Goal: Information Seeking & Learning: Learn about a topic

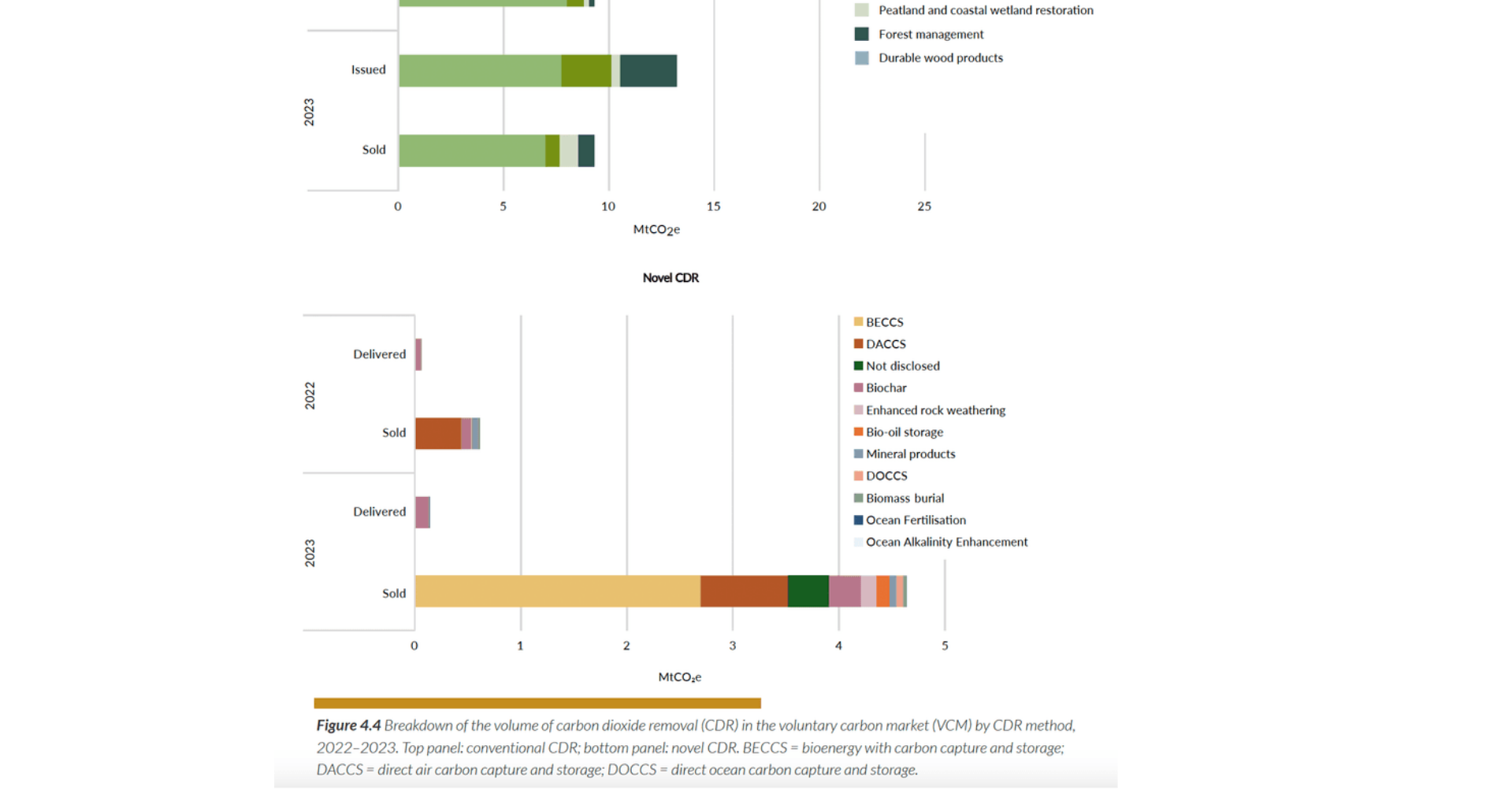
scroll to position [1503, 0]
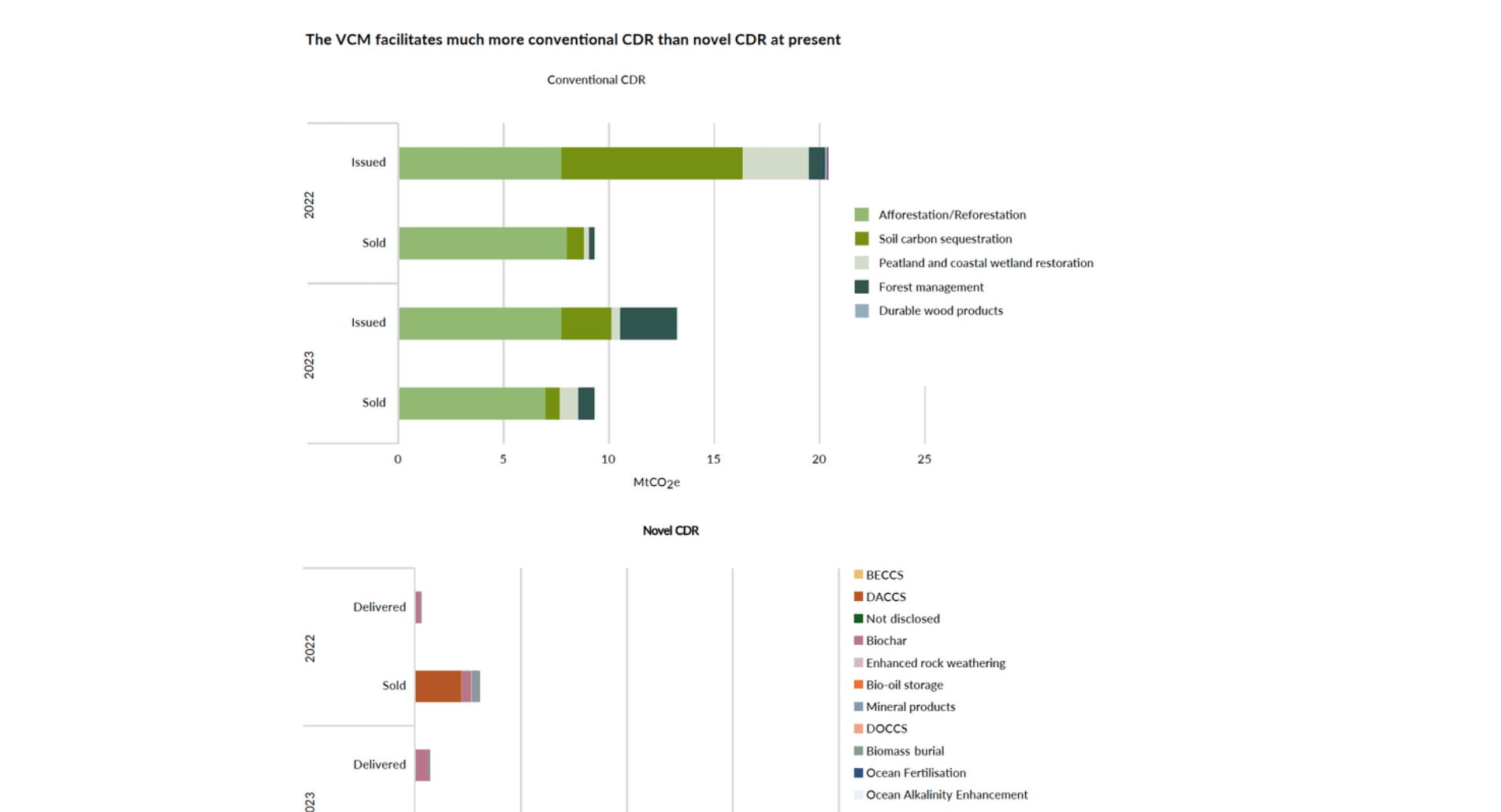
click at [628, 362] on img at bounding box center [678, 514] width 461 height 566
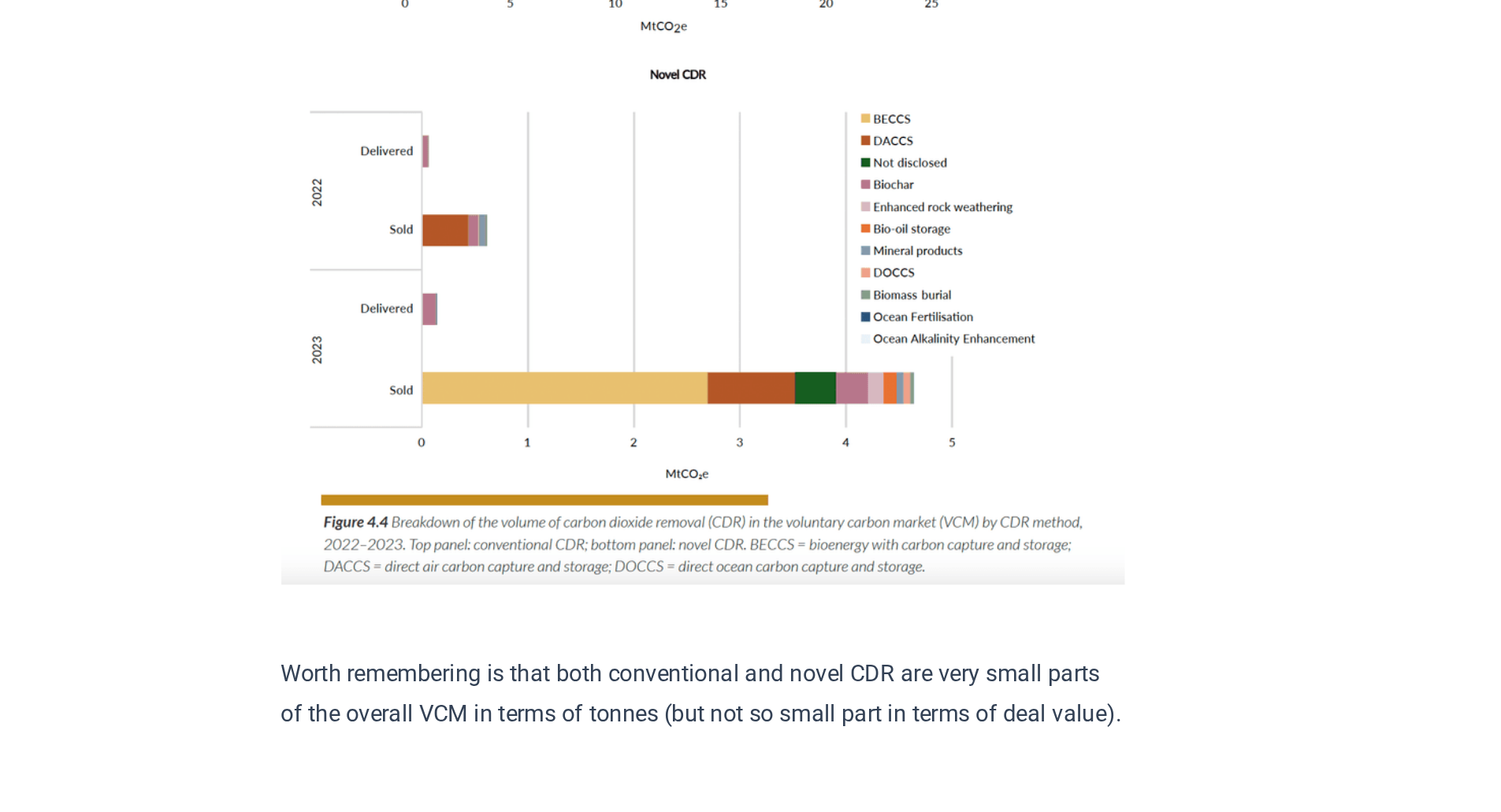
scroll to position [1980, 0]
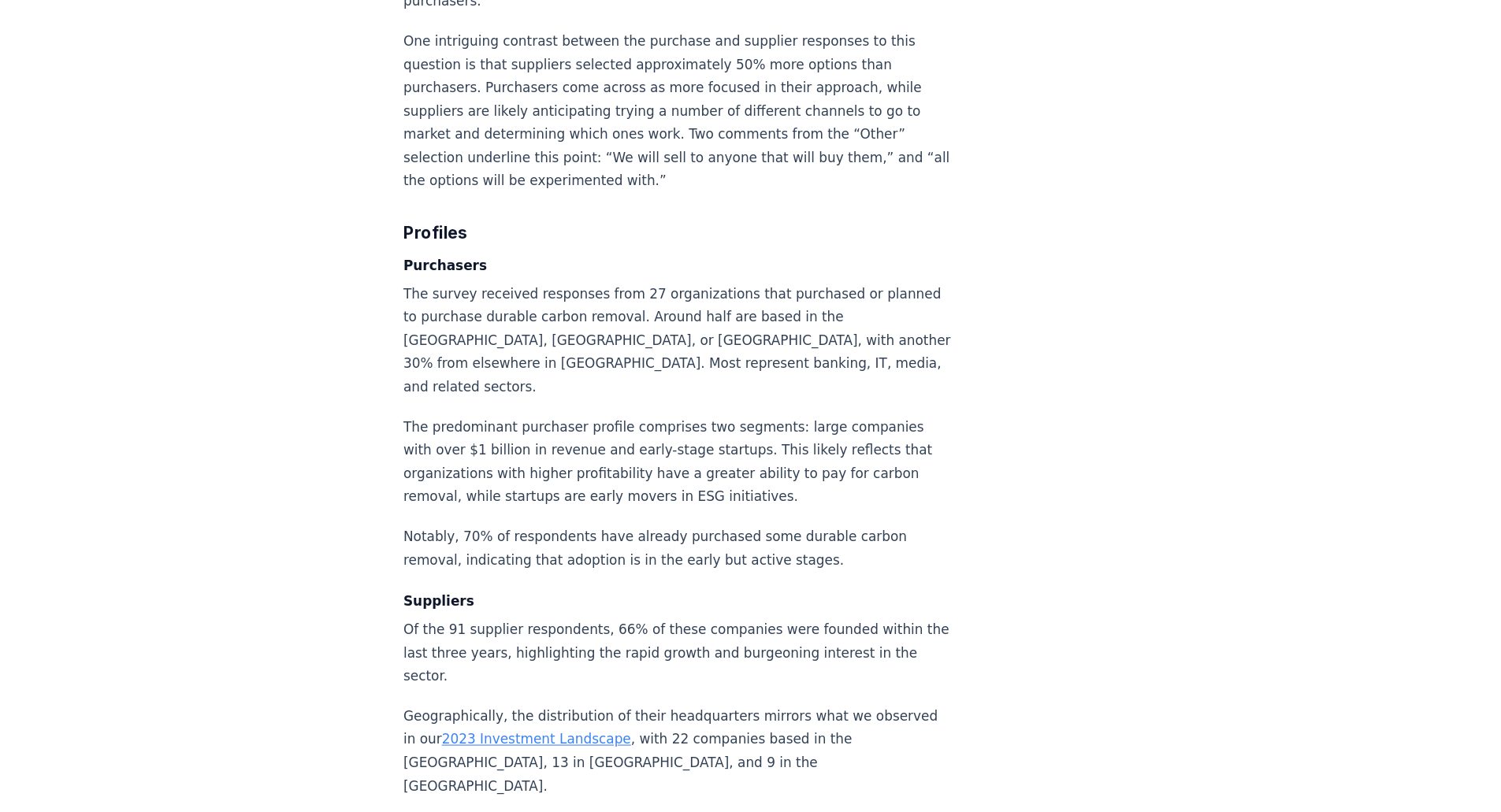
scroll to position [9991, 0]
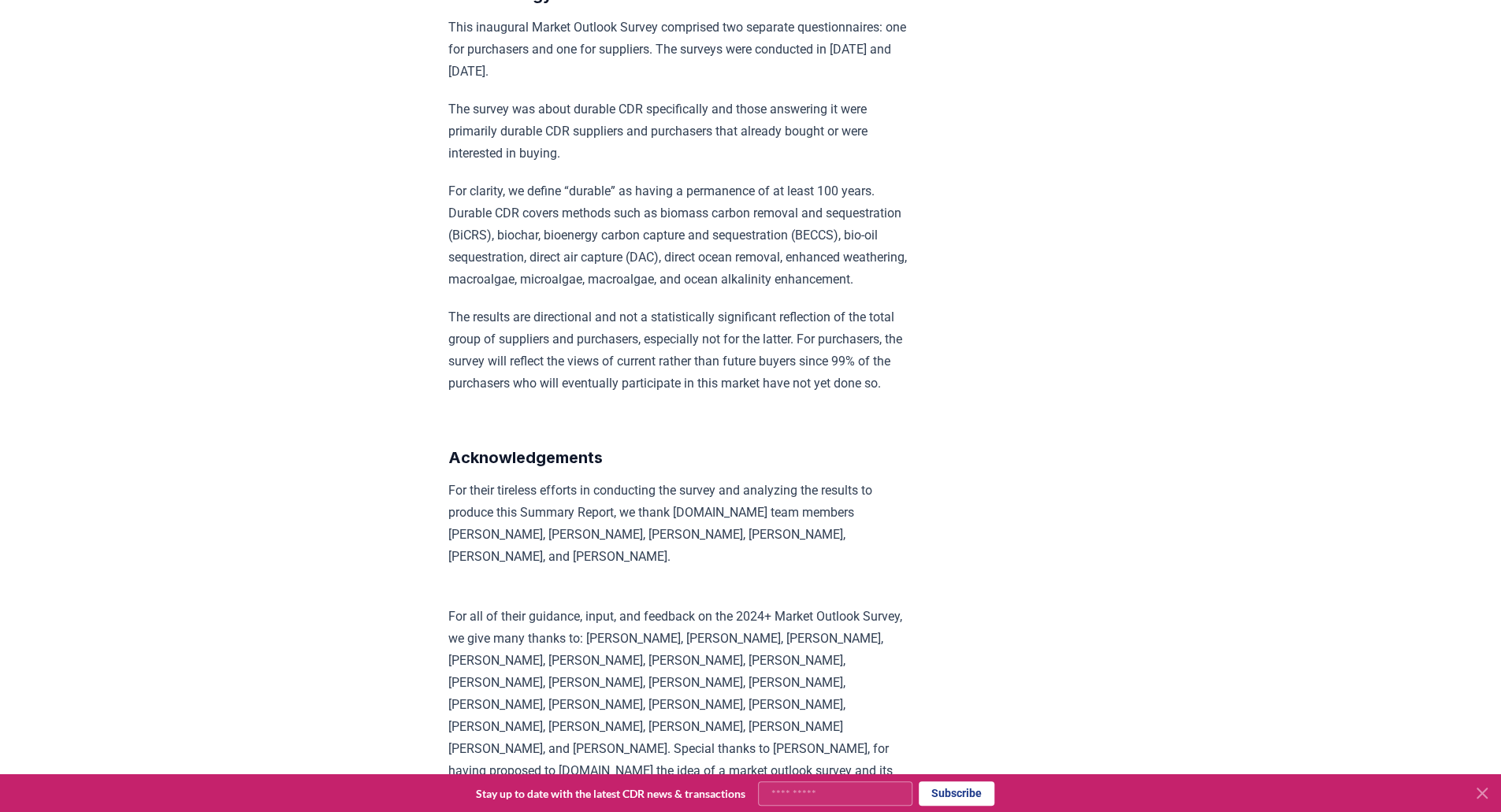
scroll to position [10260, 0]
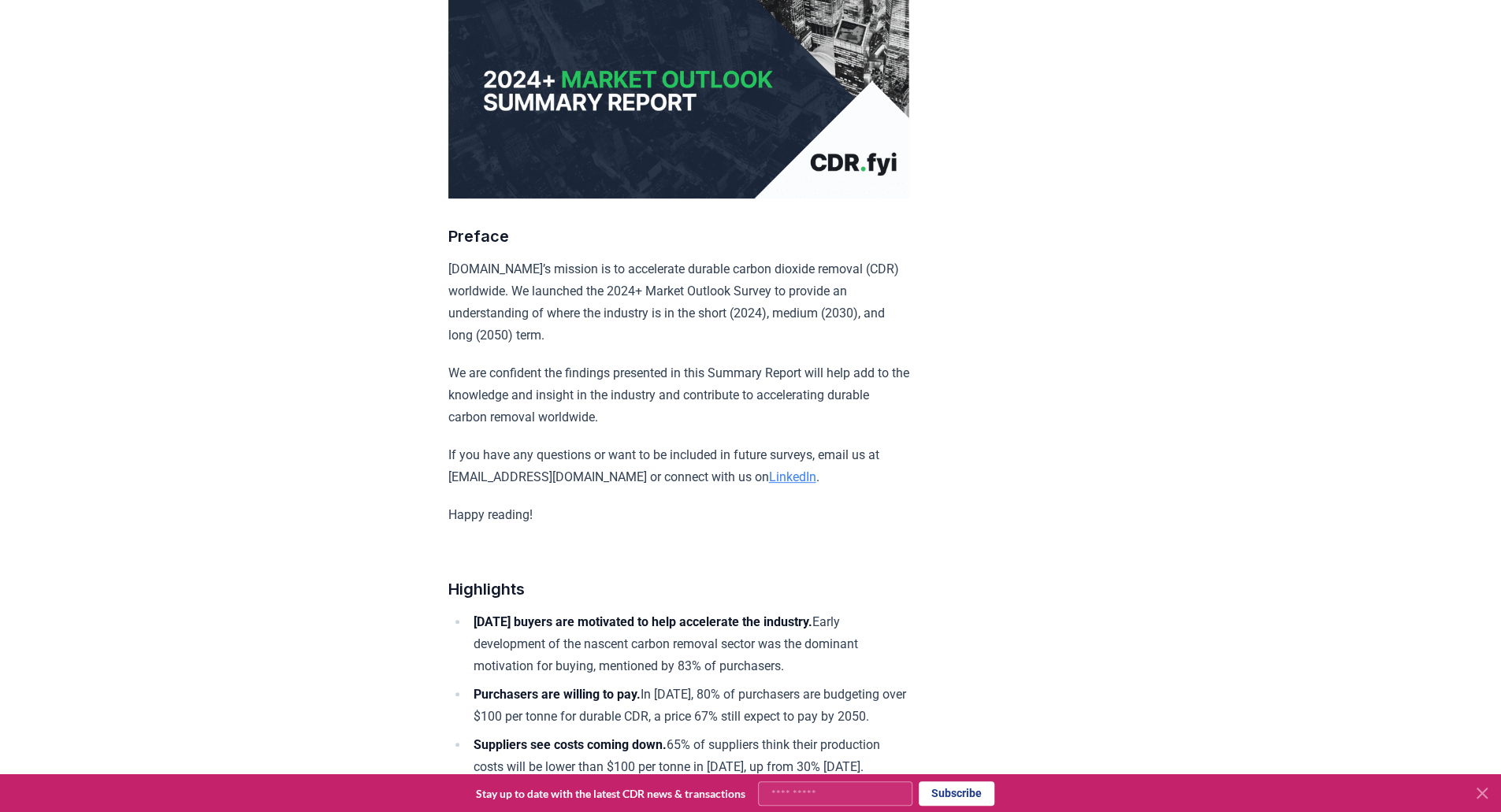
scroll to position [0, 0]
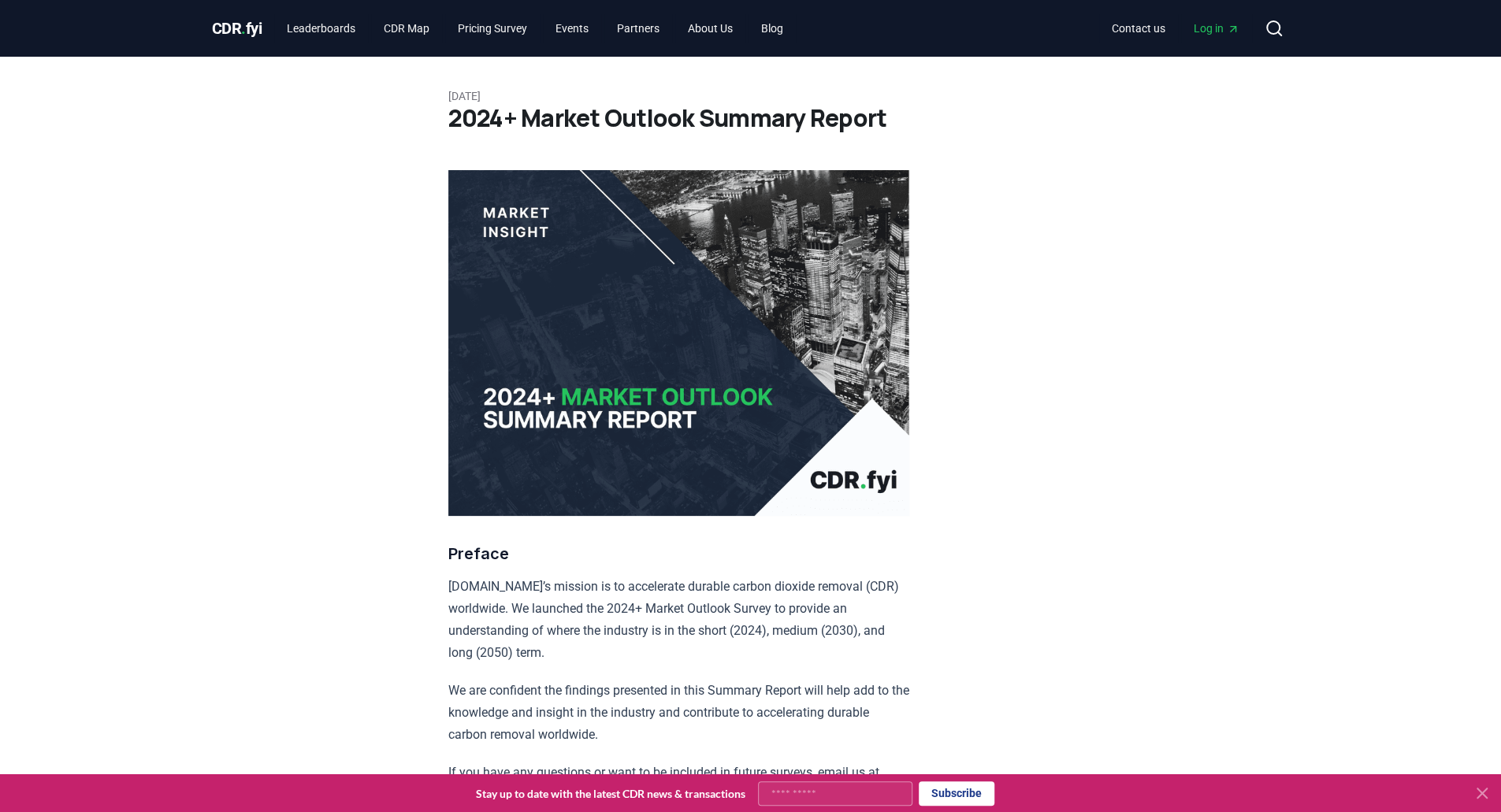
click at [671, 269] on img at bounding box center [678, 343] width 461 height 346
click at [861, 555] on h3 "Preface" at bounding box center [678, 554] width 461 height 25
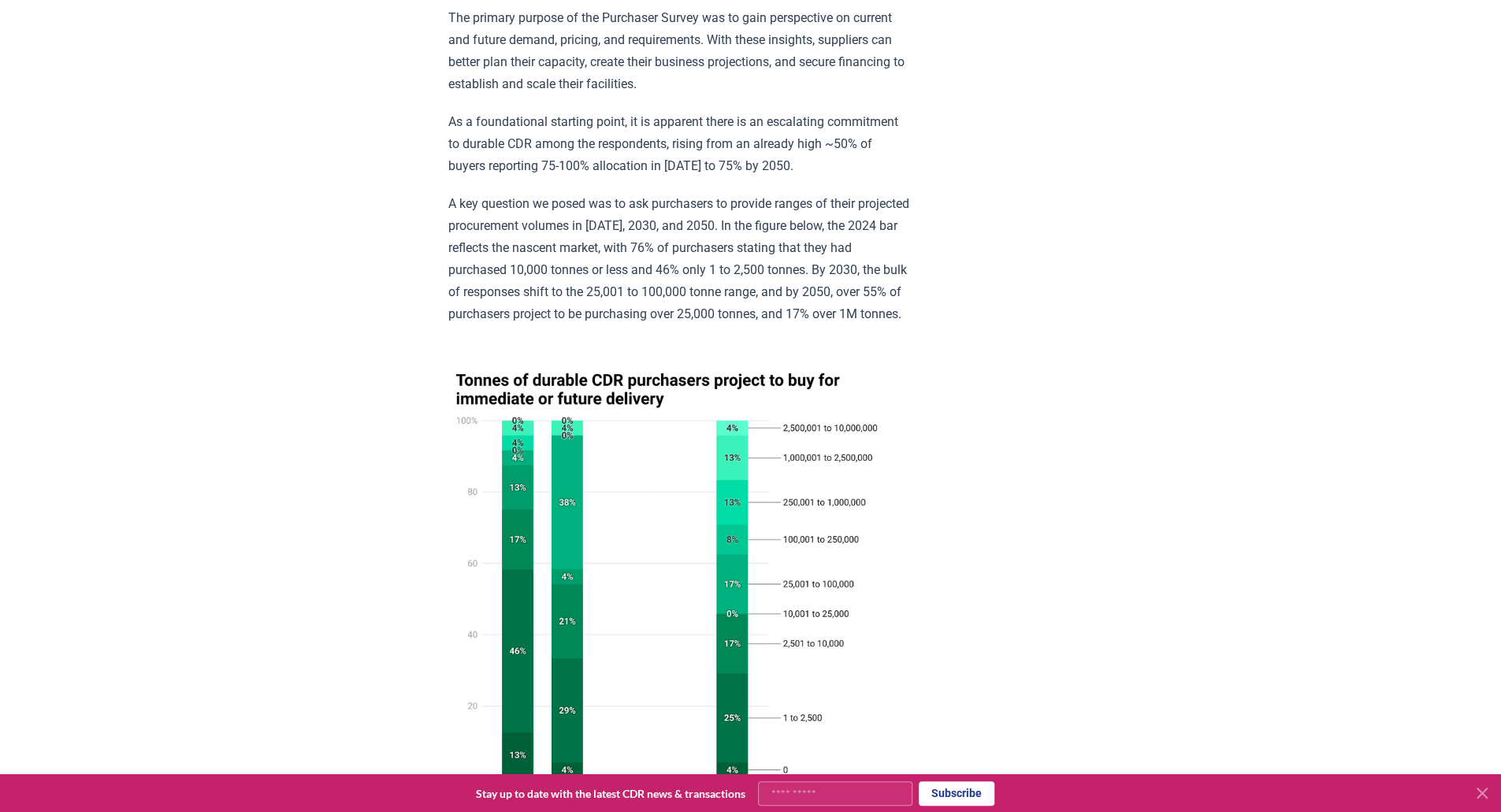
scroll to position [5501, 0]
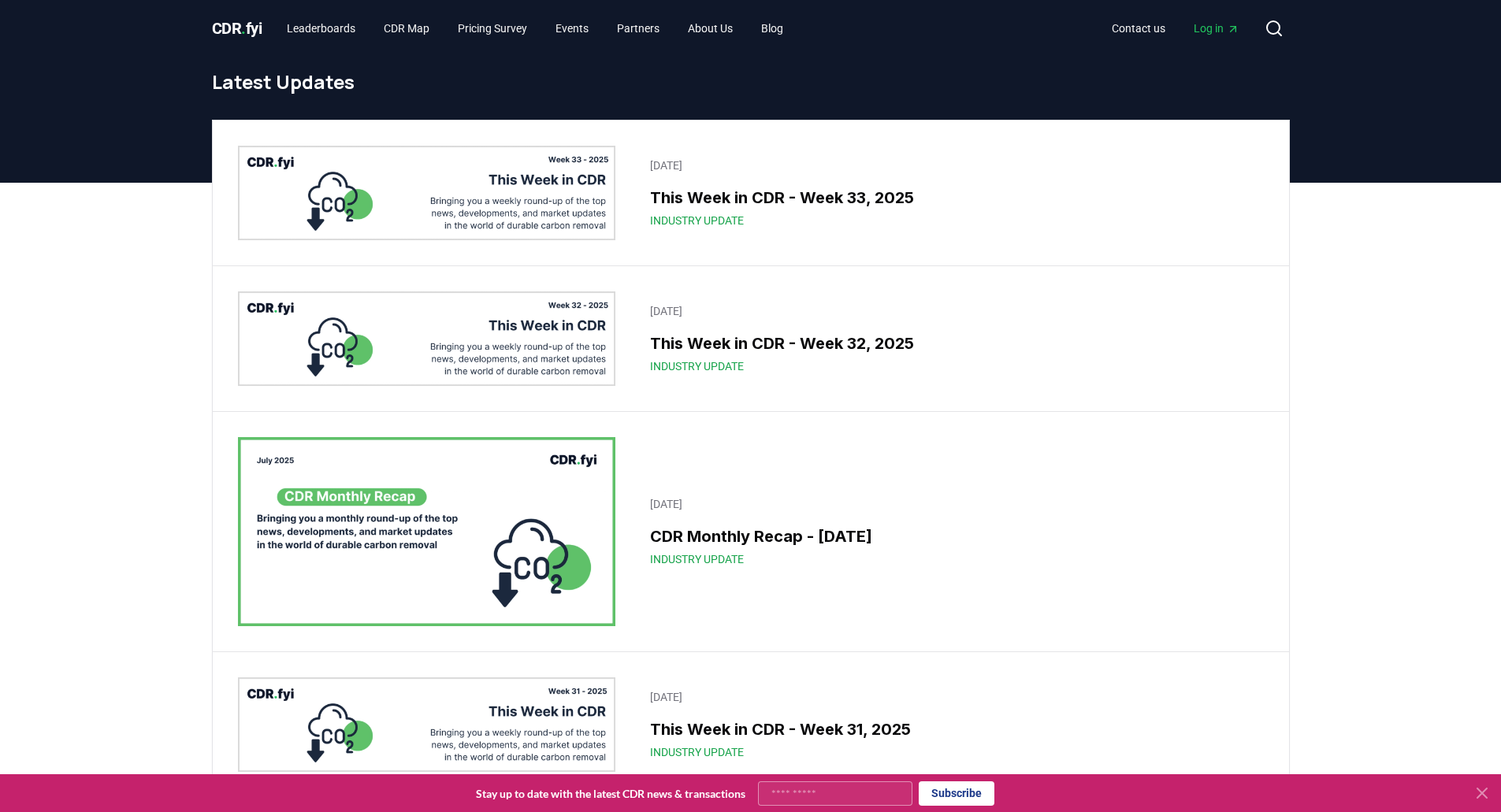
scroll to position [18819, 0]
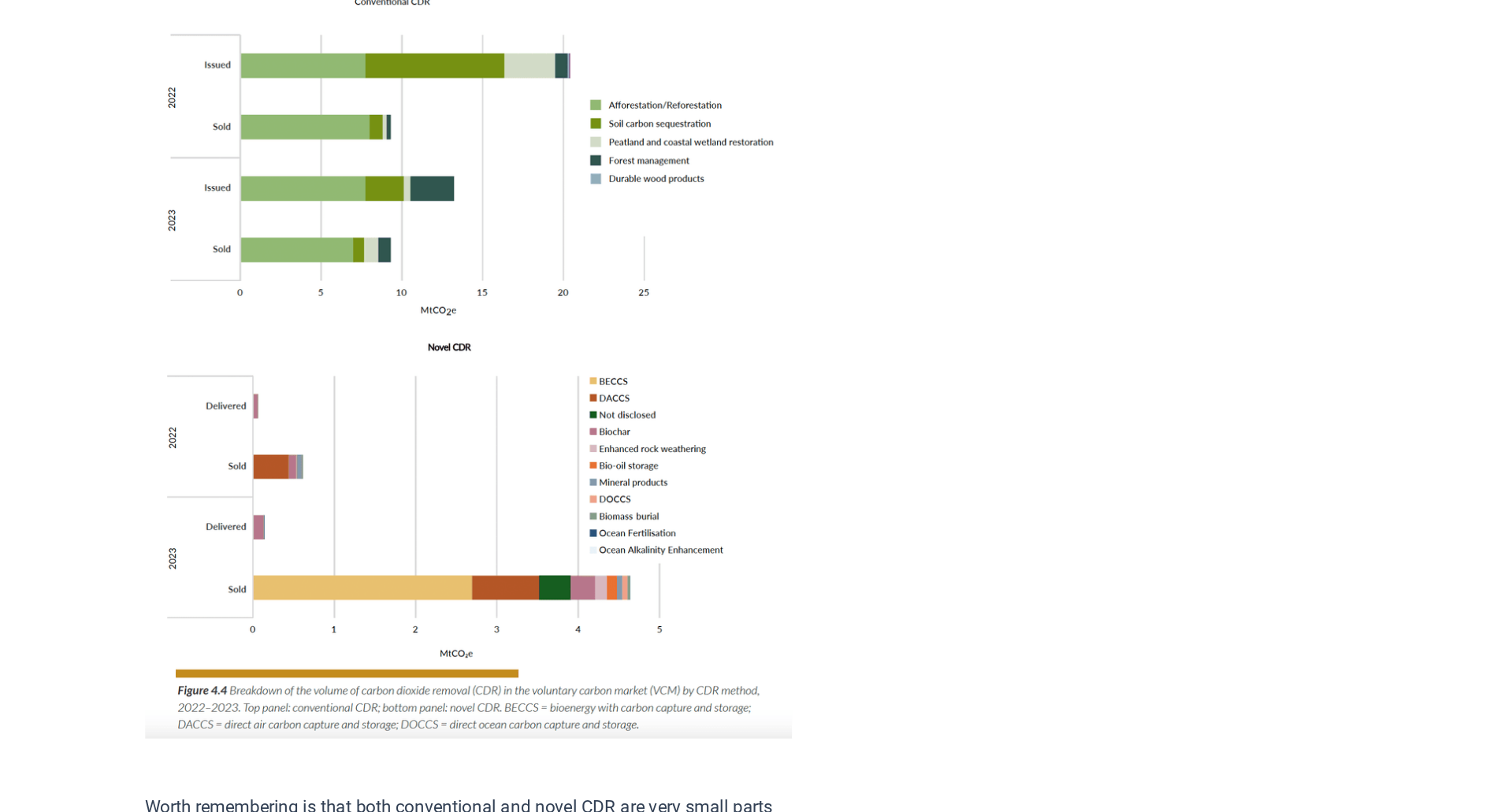
scroll to position [1597, 0]
